Goal: Transaction & Acquisition: Purchase product/service

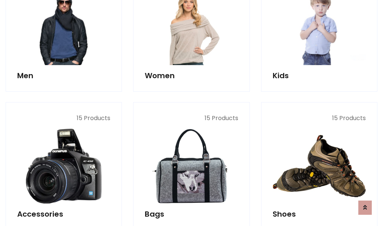
scroll to position [250, 0]
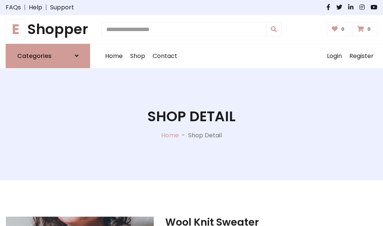
click at [48, 29] on h1 "E Shopper" at bounding box center [48, 29] width 85 height 17
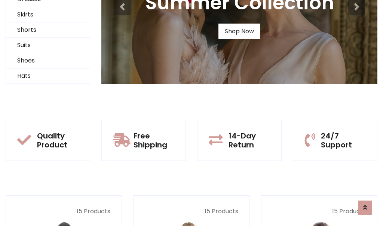
scroll to position [72, 0]
